Goal: Task Accomplishment & Management: Manage account settings

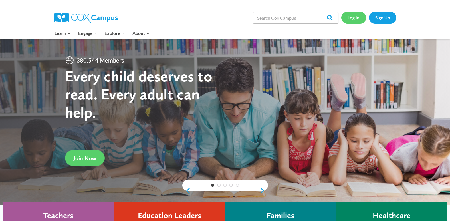
click at [350, 15] on link "Log In" at bounding box center [353, 18] width 25 height 12
click at [355, 17] on link "Log In" at bounding box center [353, 18] width 25 height 12
click at [353, 17] on link "Log In" at bounding box center [353, 18] width 25 height 12
click at [357, 19] on link "Log In" at bounding box center [353, 18] width 25 height 12
